Goal: Navigation & Orientation: Find specific page/section

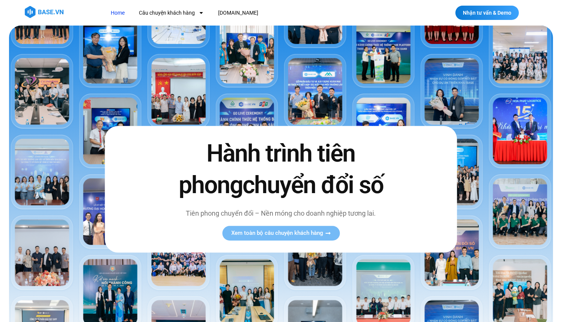
click at [41, 15] on img at bounding box center [44, 12] width 39 height 12
click at [42, 12] on img at bounding box center [44, 12] width 39 height 12
click at [115, 14] on link "Home" at bounding box center [117, 13] width 25 height 14
click at [117, 13] on link "Home" at bounding box center [117, 13] width 25 height 14
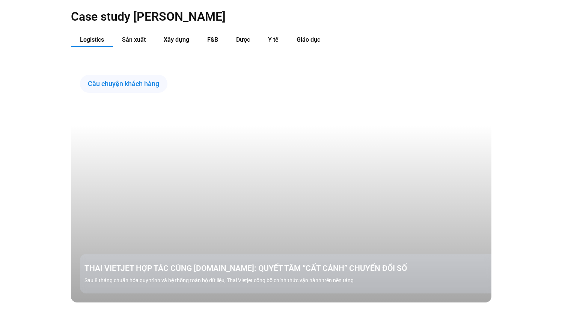
scroll to position [820, 0]
